Goal: Transaction & Acquisition: Subscribe to service/newsletter

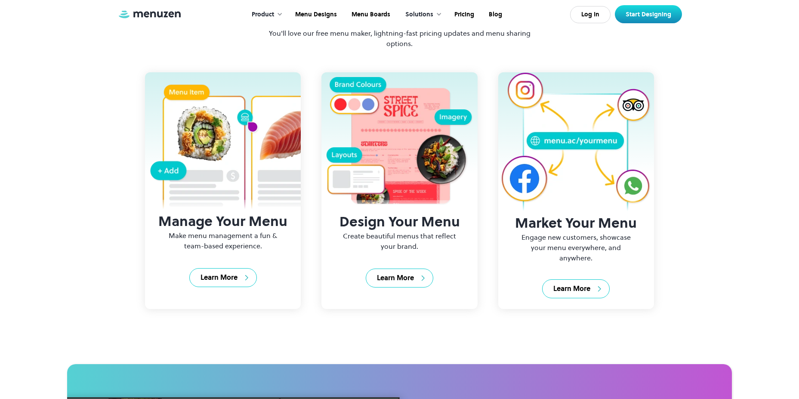
scroll to position [809, 0]
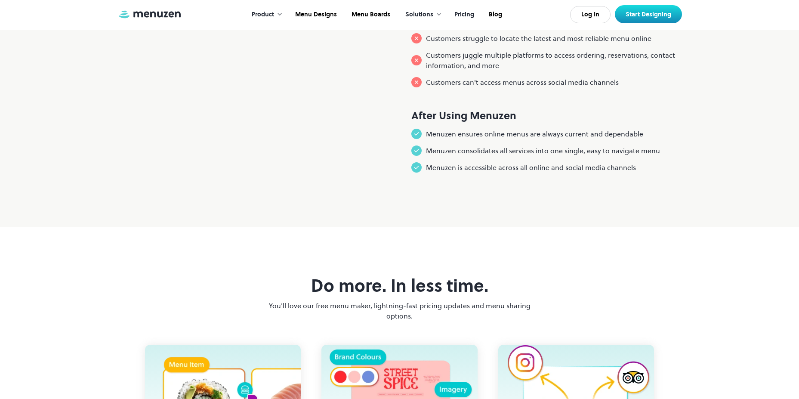
click at [468, 16] on link "Pricing" at bounding box center [463, 14] width 34 height 27
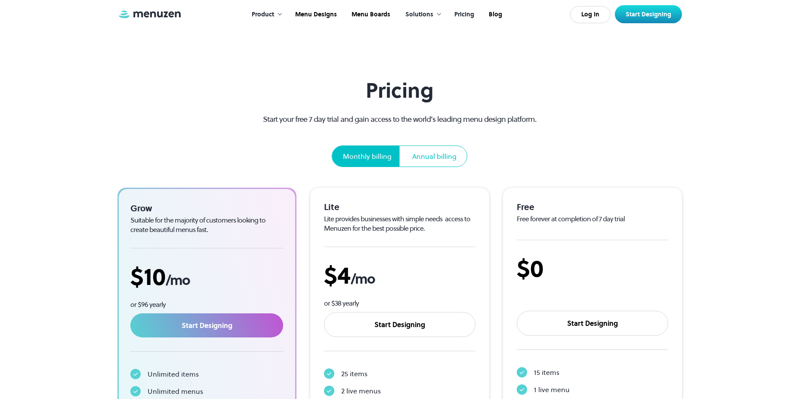
click at [441, 155] on div "Annual billing" at bounding box center [434, 156] width 44 height 10
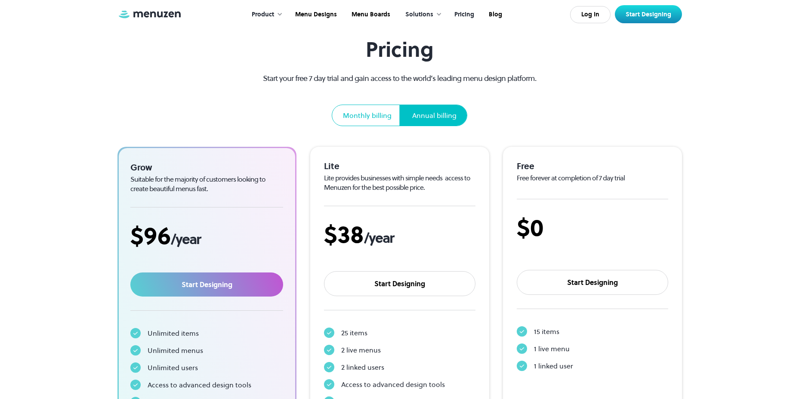
scroll to position [55, 0]
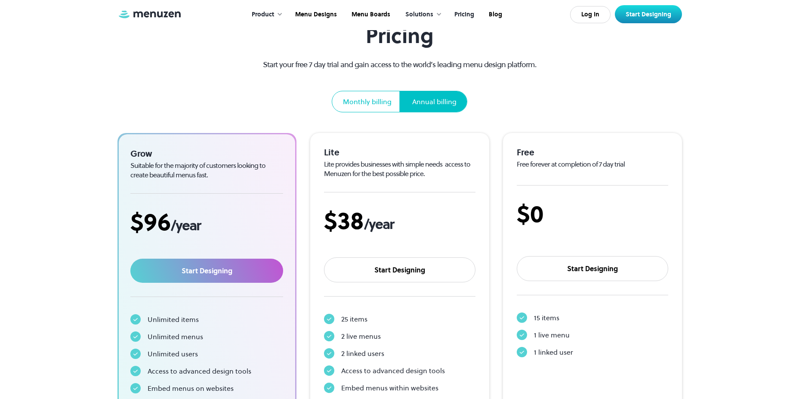
click at [469, 108] on div "Pricing Start your free 7 day trial and gain access to the world’s leading menu…" at bounding box center [400, 68] width 304 height 89
click at [382, 98] on div "Monthly billing" at bounding box center [367, 101] width 49 height 10
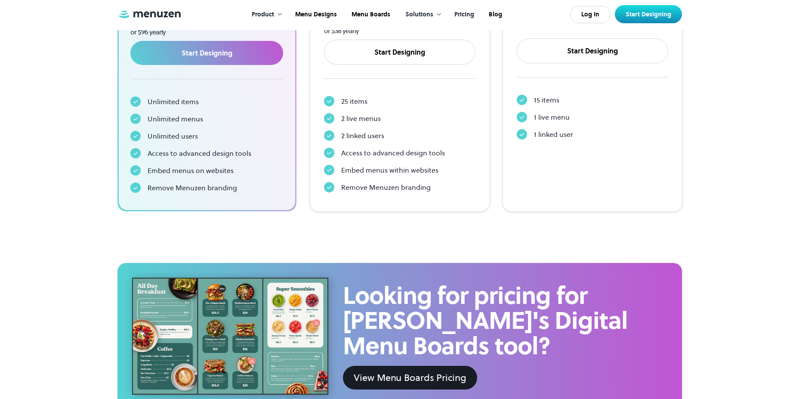
scroll to position [0, 0]
